Goal: Task Accomplishment & Management: Complete application form

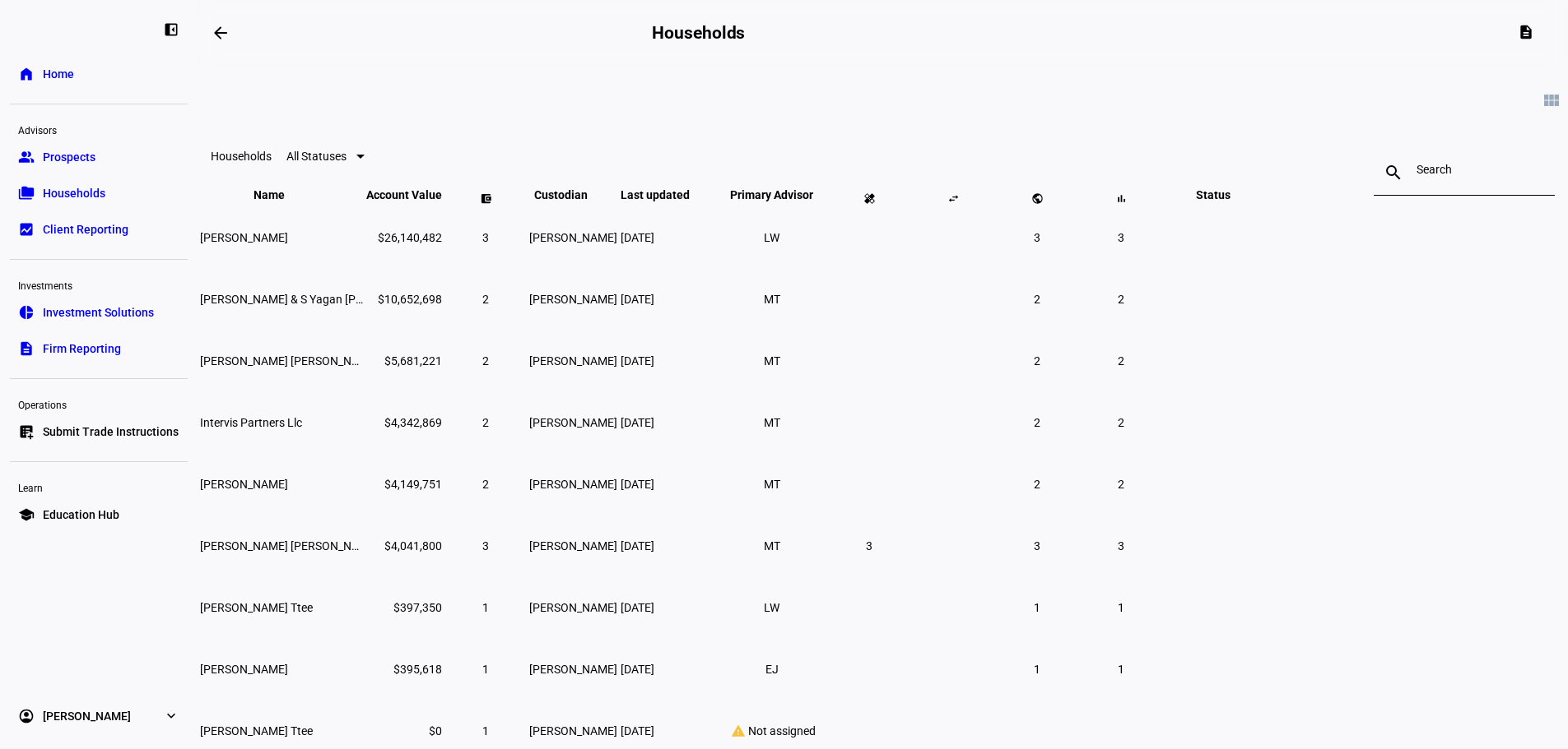
click at [97, 159] on link "group Prospects" at bounding box center [98, 157] width 177 height 33
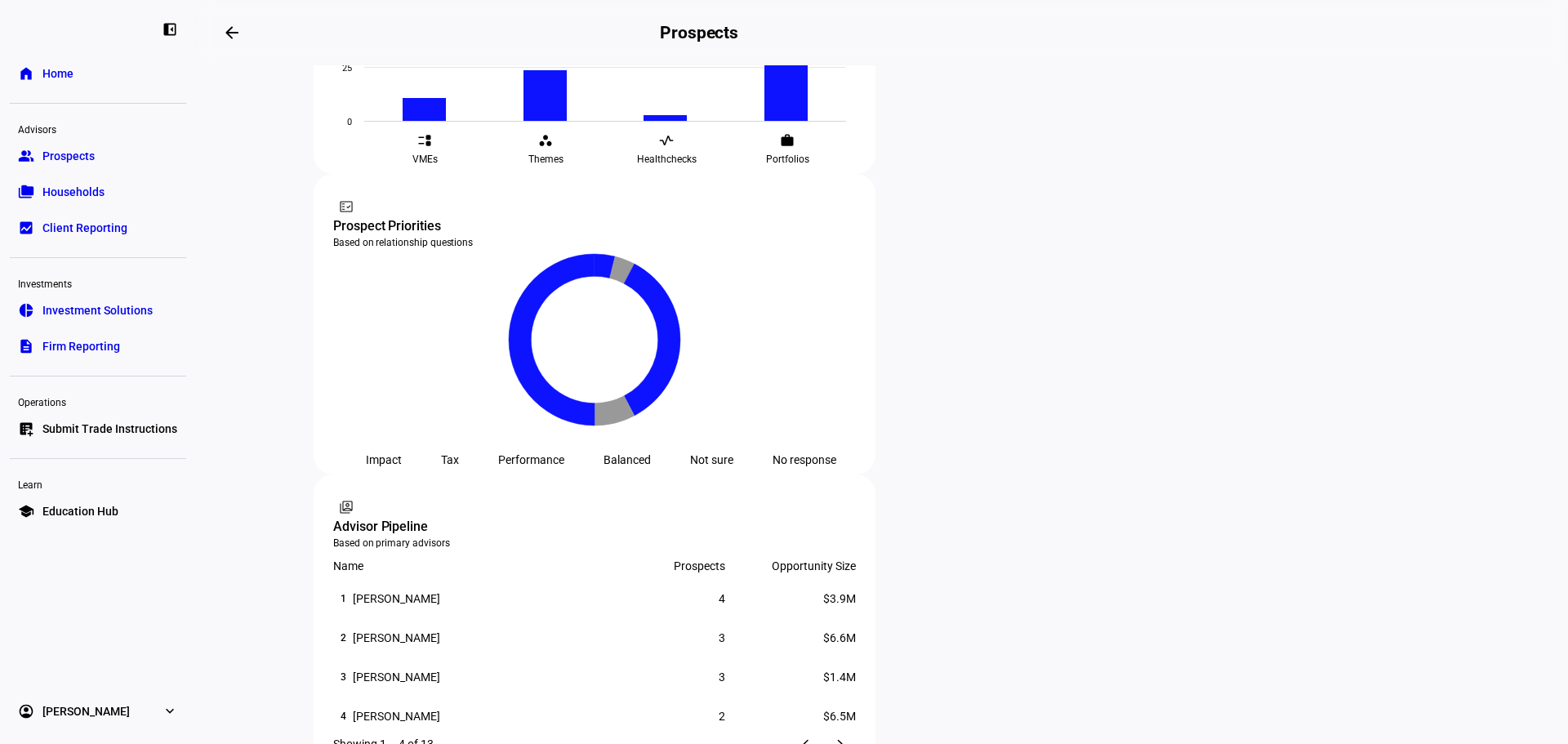
scroll to position [817, 0]
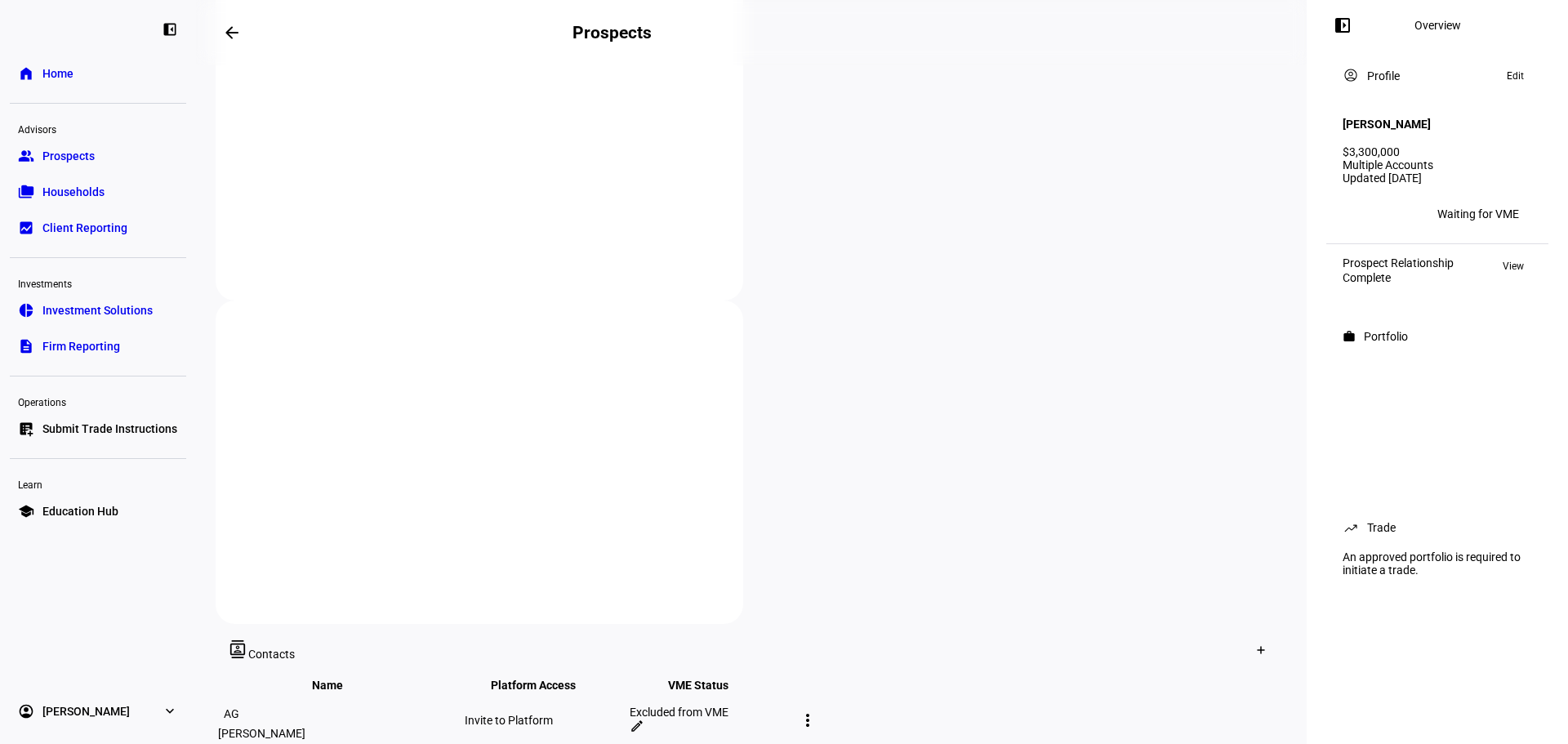
scroll to position [582, 0]
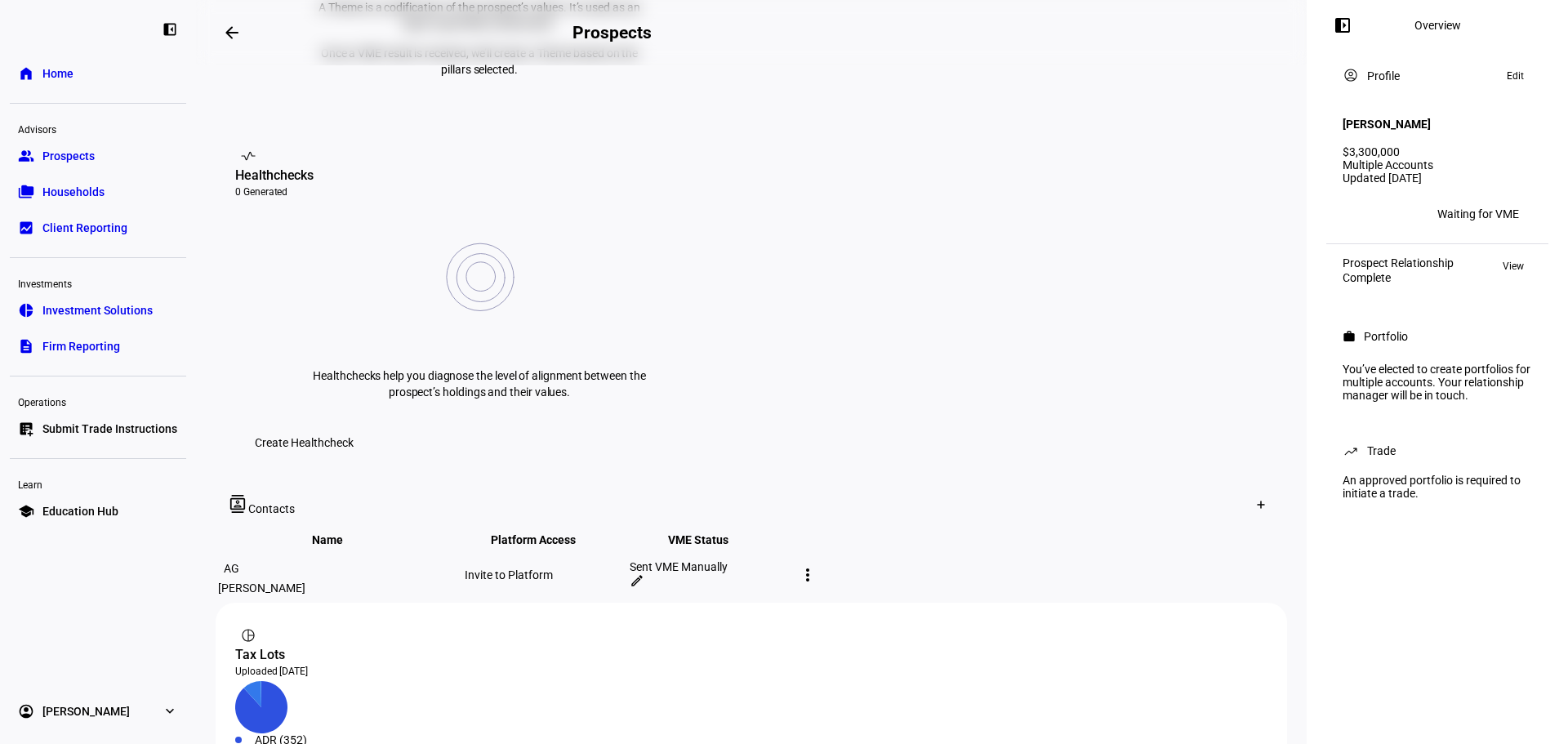
drag, startPoint x: 304, startPoint y: 353, endPoint x: 292, endPoint y: 331, distance: 25.1
click at [304, 428] on div "[PERSON_NAME]" at bounding box center [340, 588] width 244 height 13
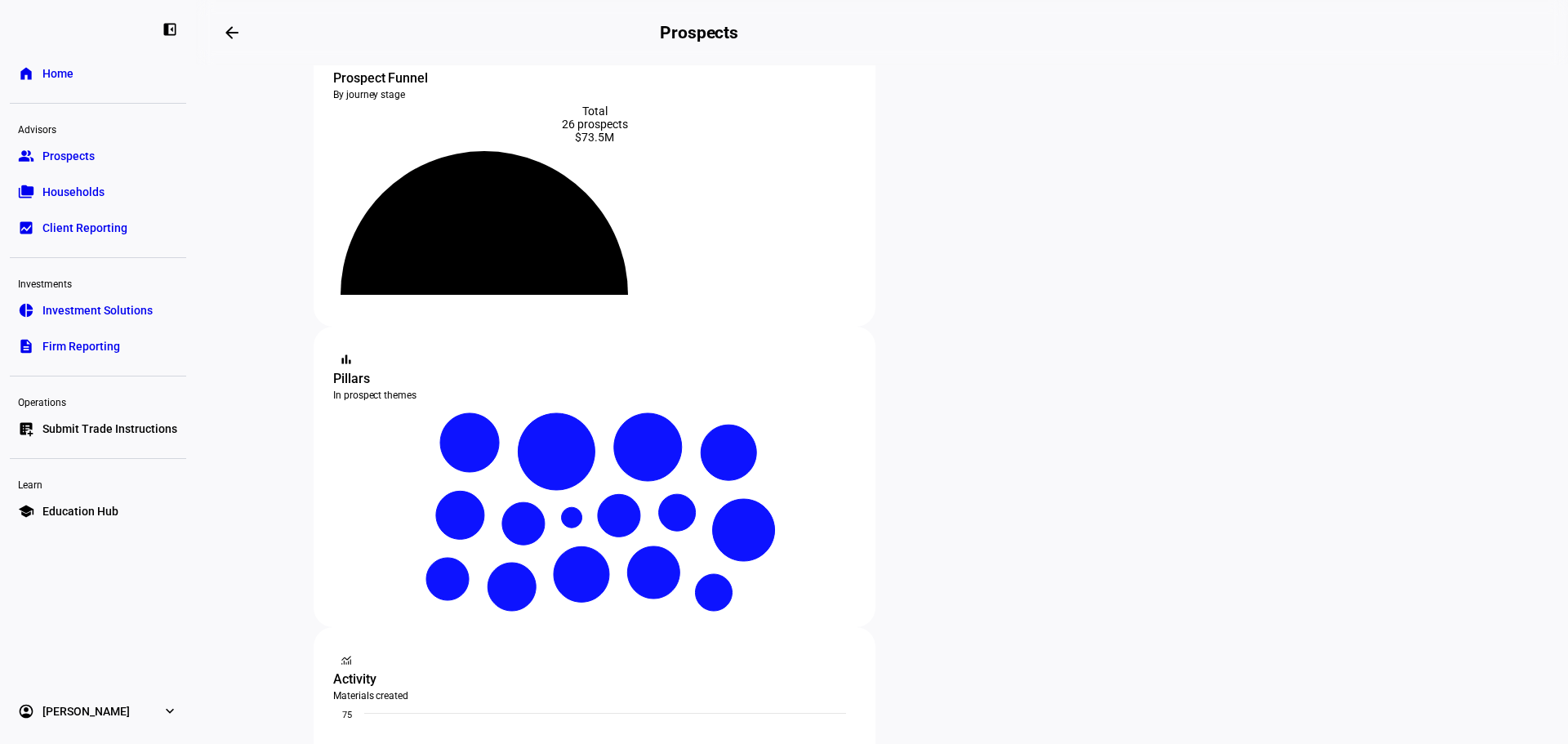
scroll to position [82, 0]
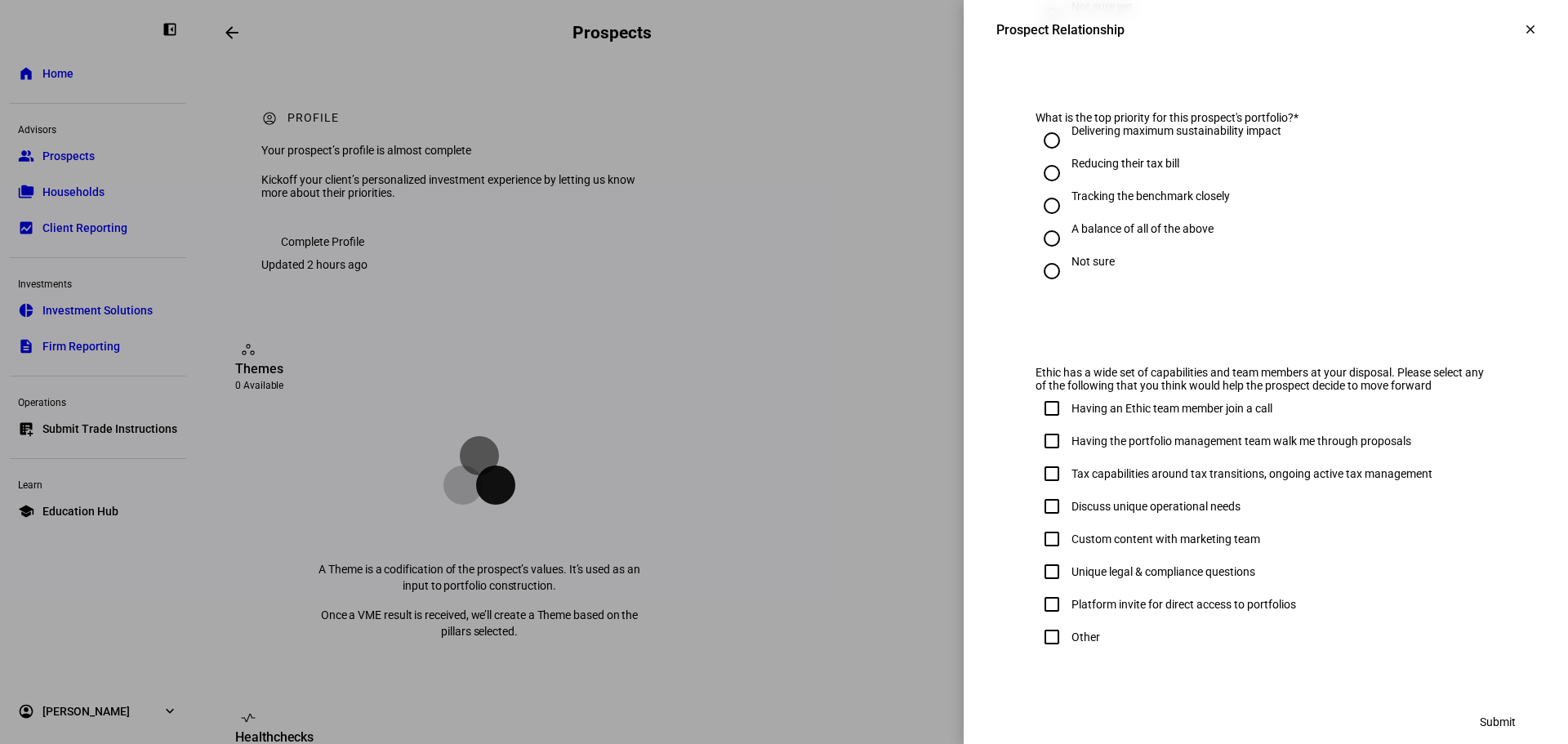
scroll to position [828, 0]
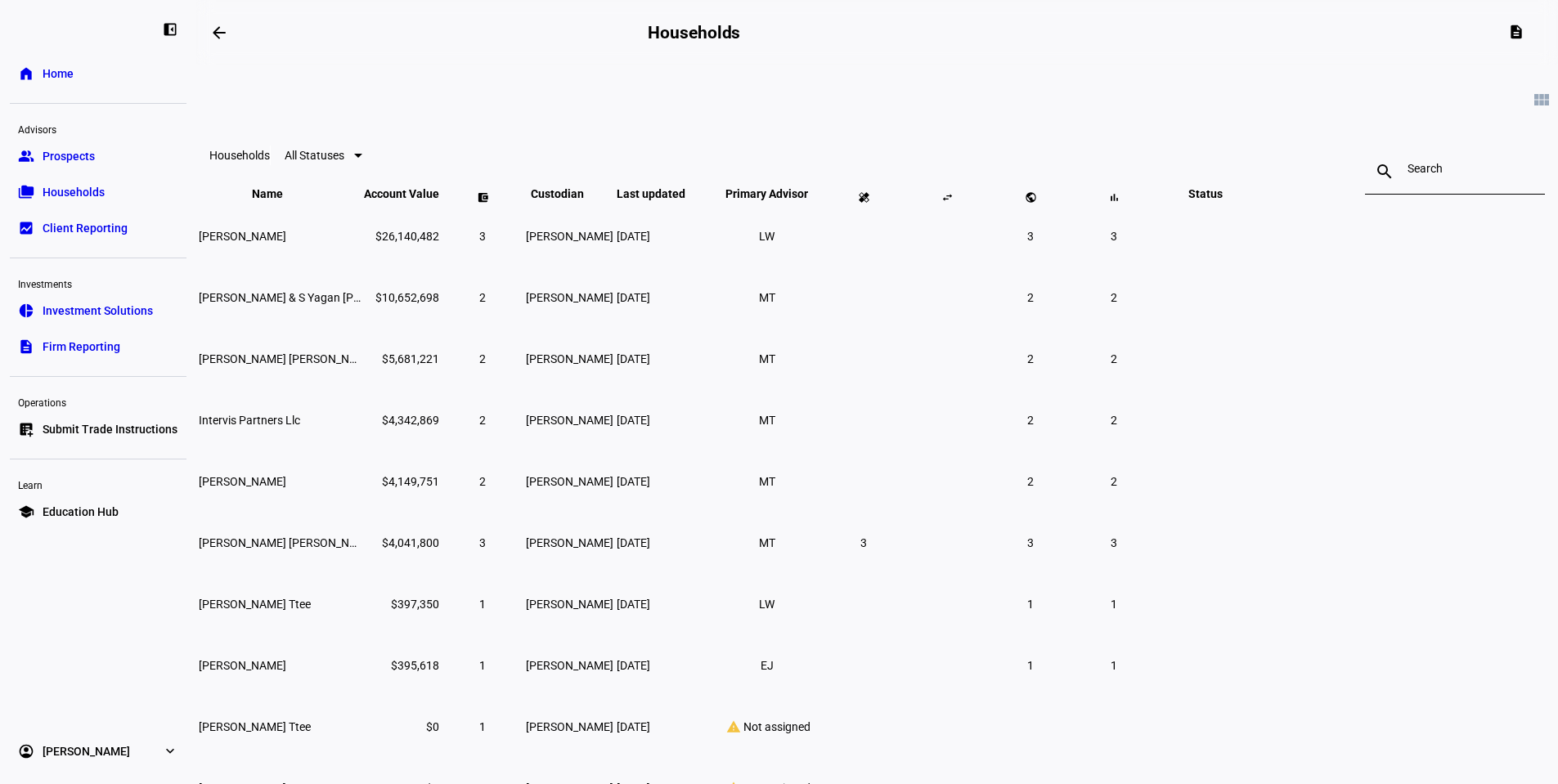
click at [110, 155] on link "group Prospects" at bounding box center [98, 156] width 176 height 33
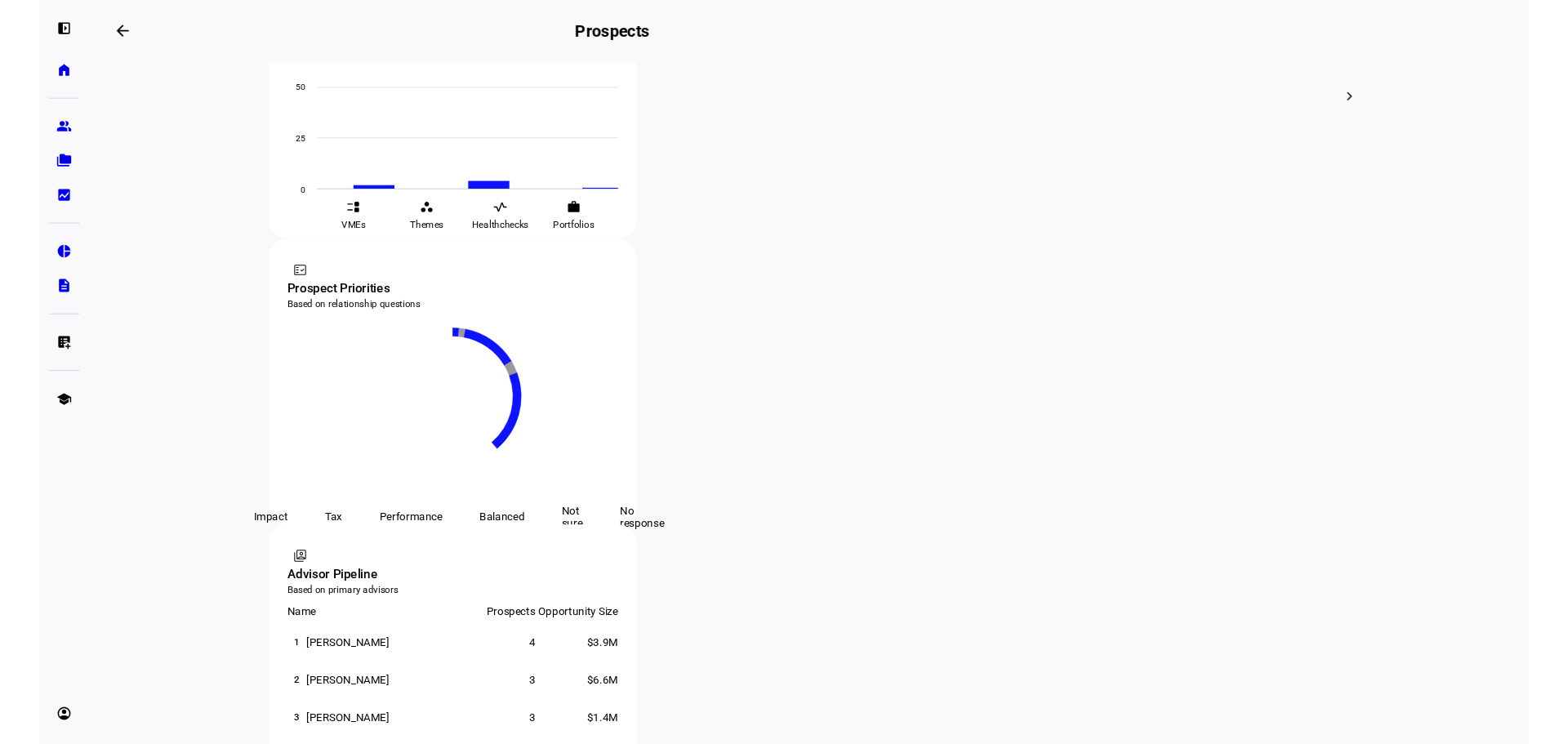
scroll to position [735, 0]
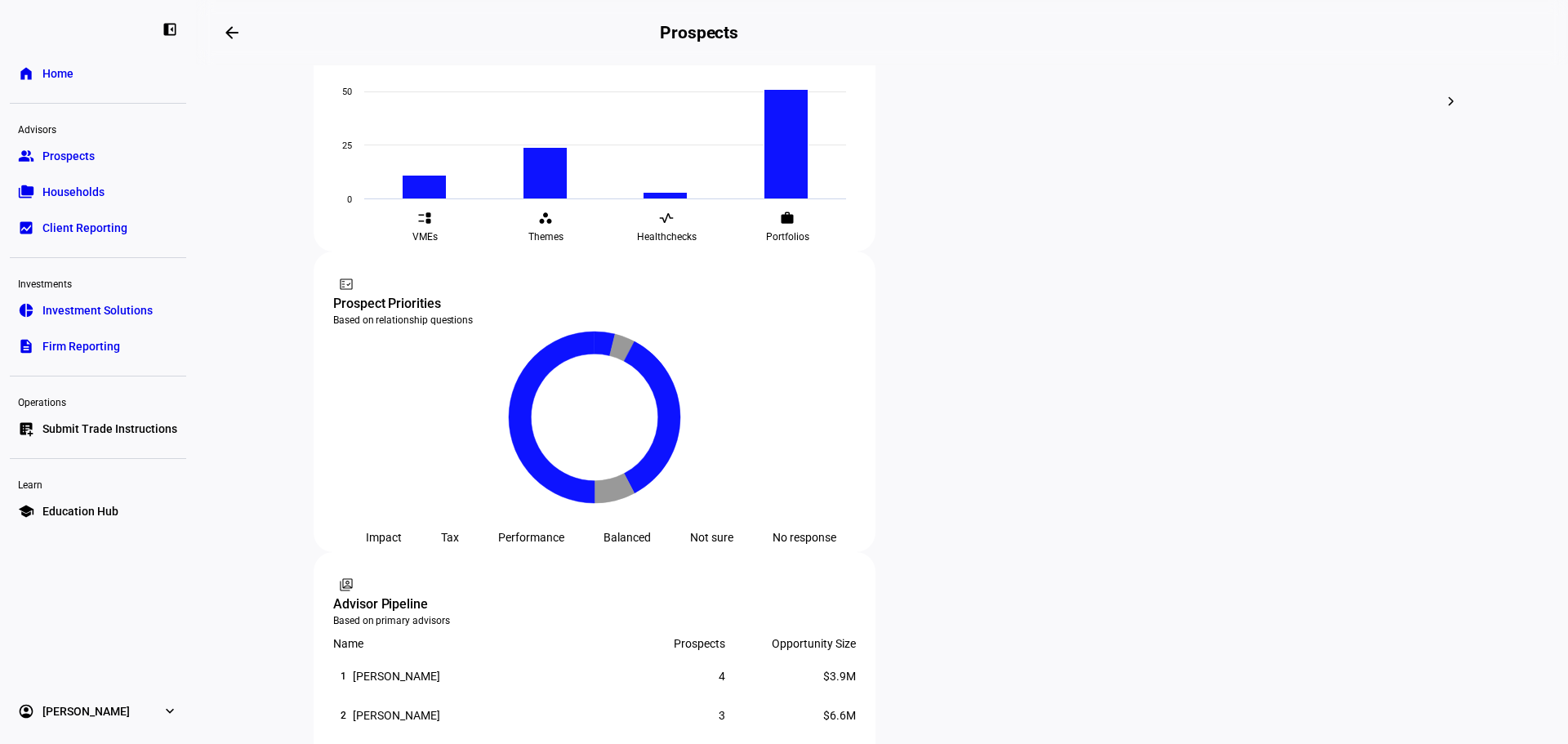
click at [258, 577] on eth-layout-page-content "steppers contact_support Prospect Funnel By journey stage What's this data? Tot…" at bounding box center [882, 404] width 1372 height 679
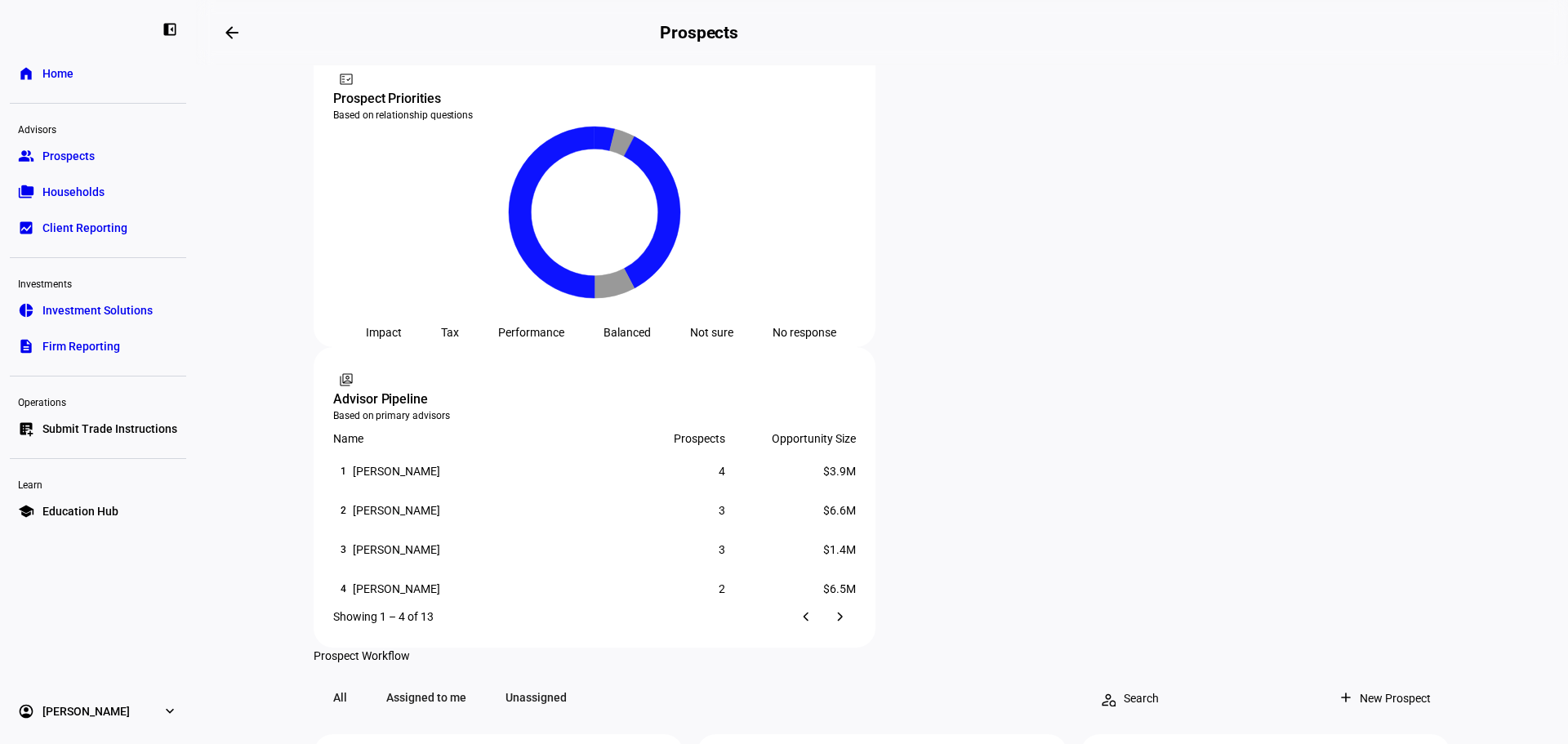
scroll to position [981, 0]
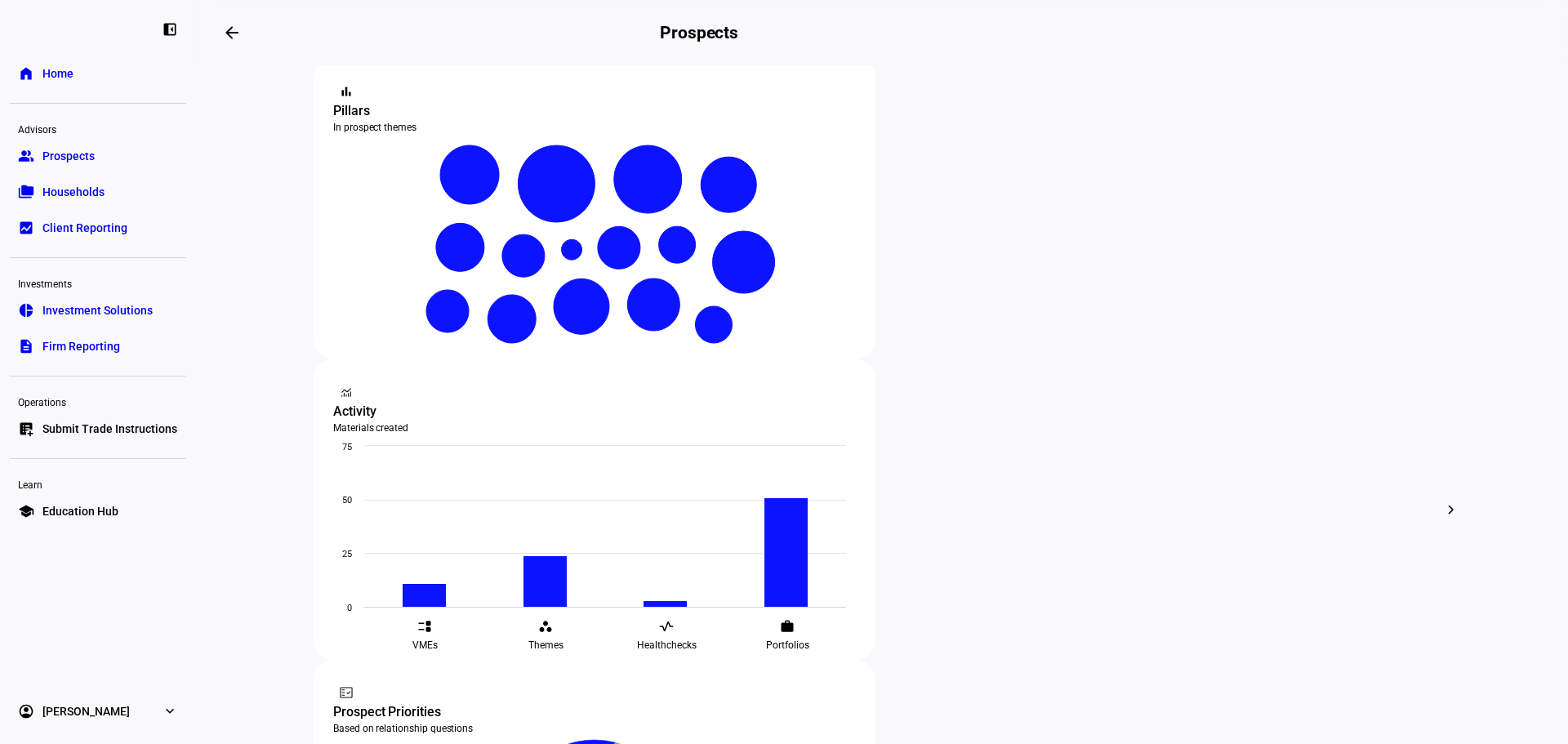
scroll to position [409, 0]
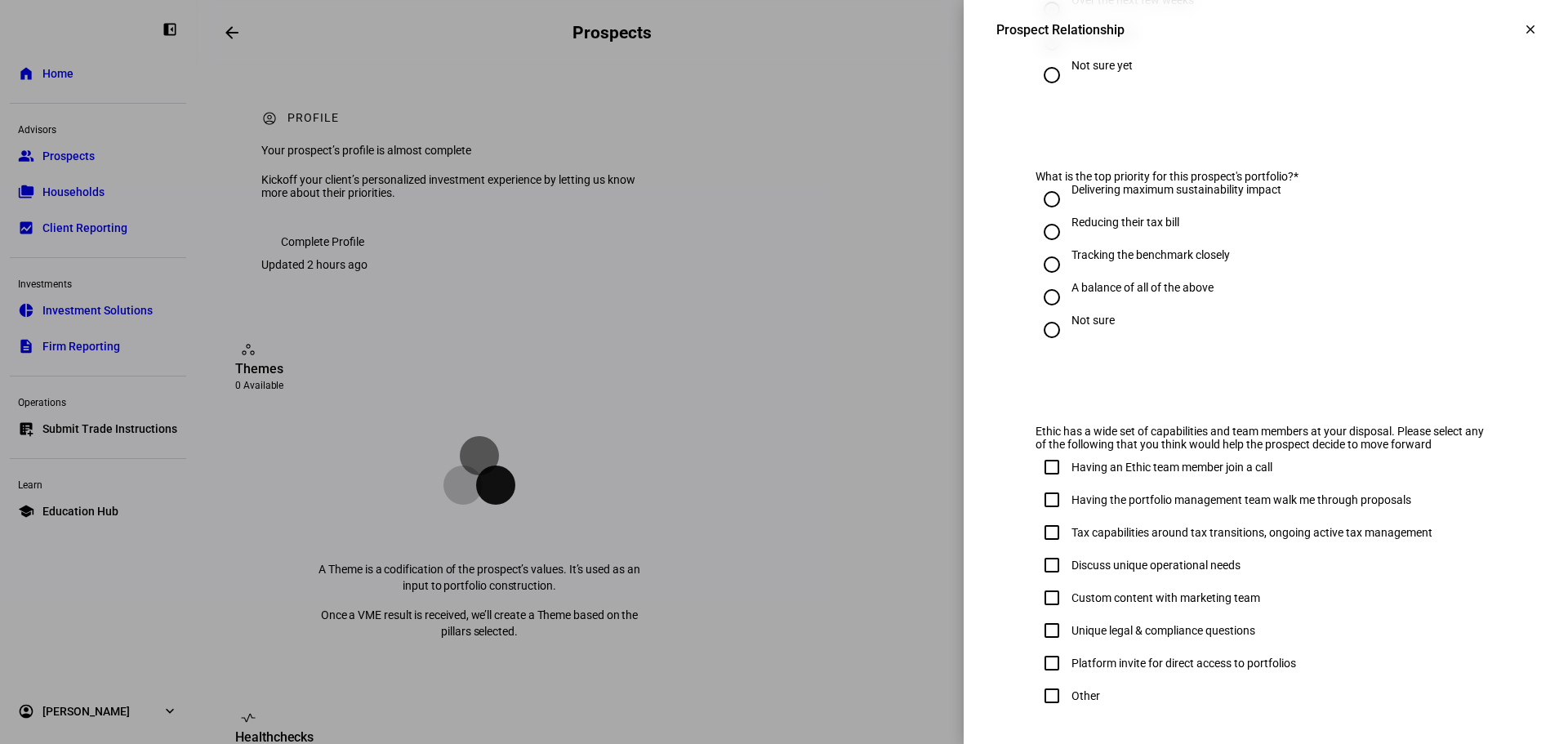
scroll to position [828, 0]
